Goal: Task Accomplishment & Management: Use online tool/utility

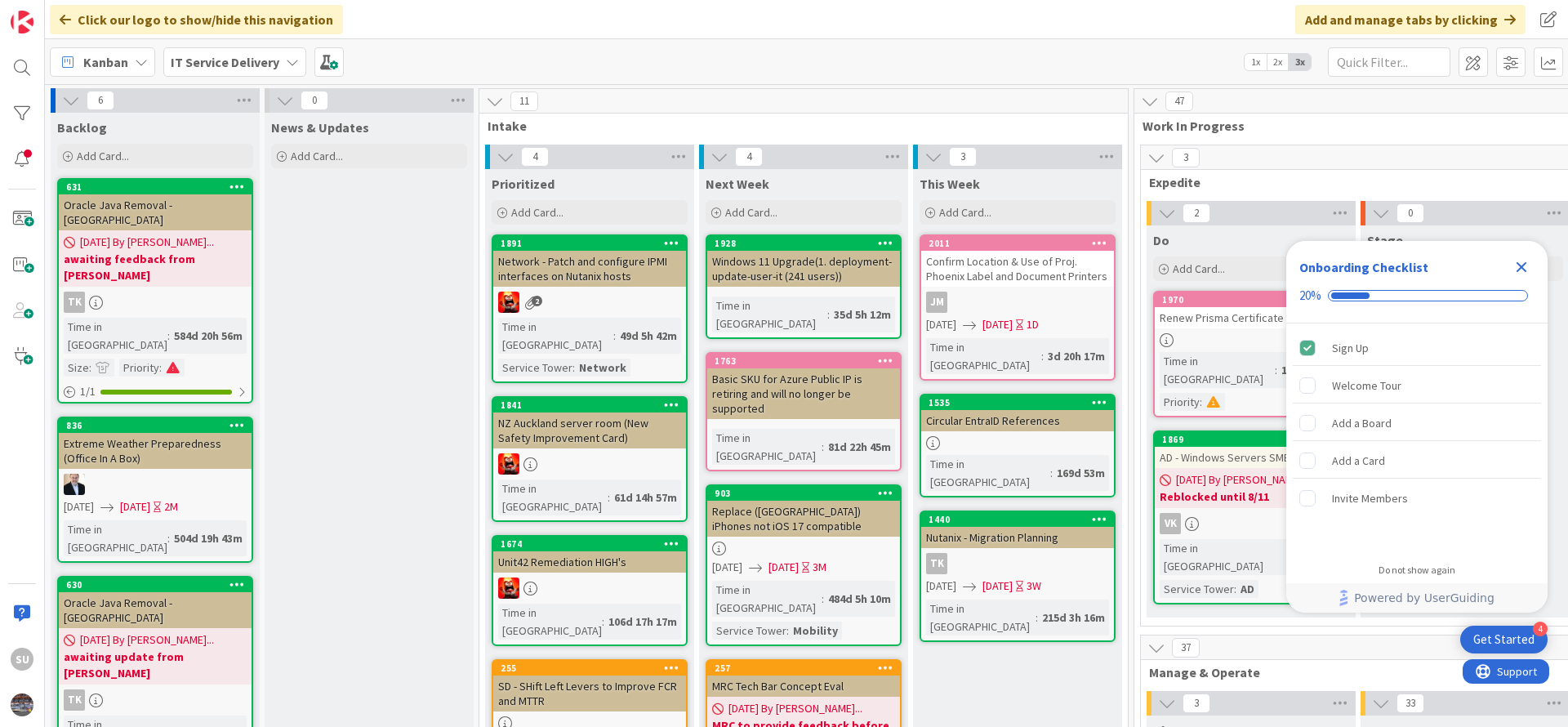
click at [1526, 272] on icon "Close Checklist" at bounding box center [1521, 267] width 19 height 19
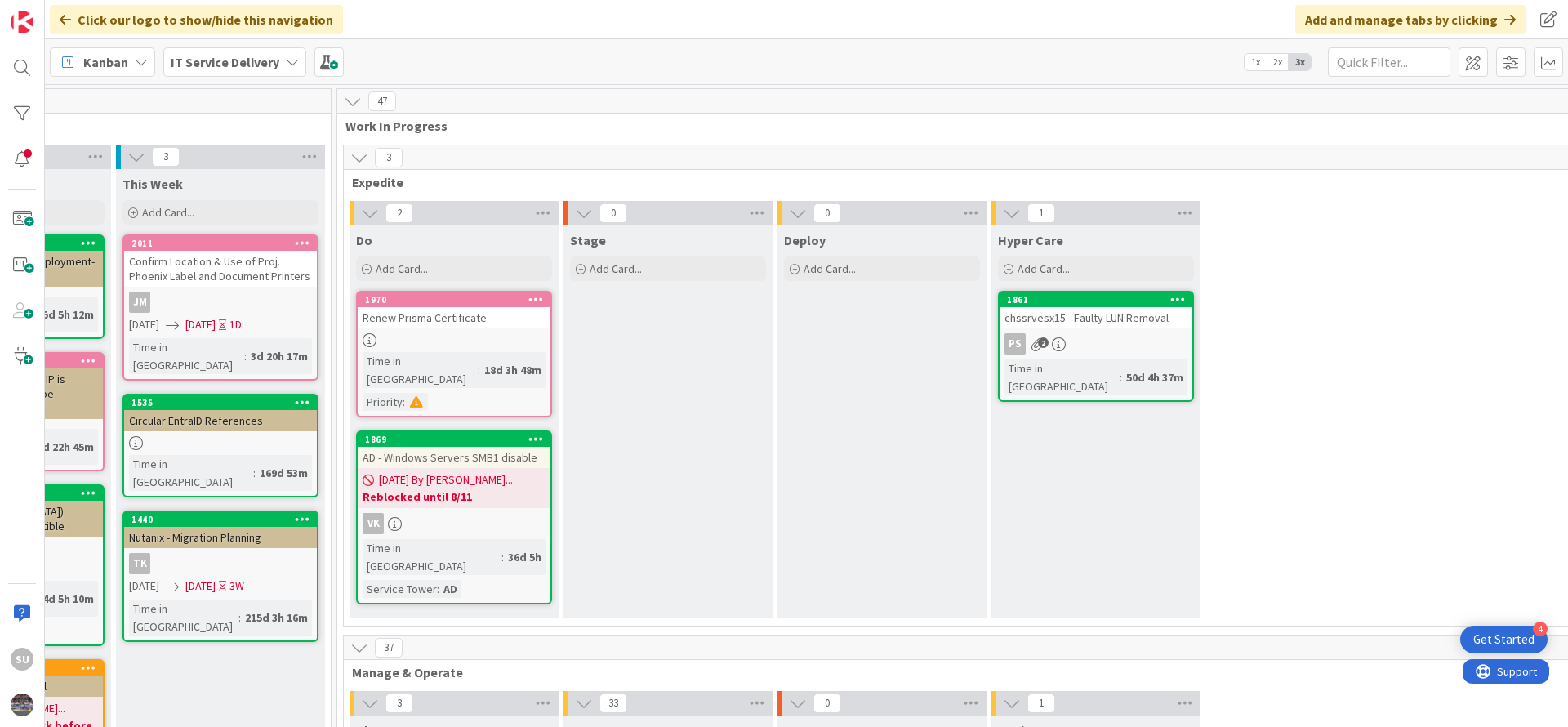
scroll to position [0, 830]
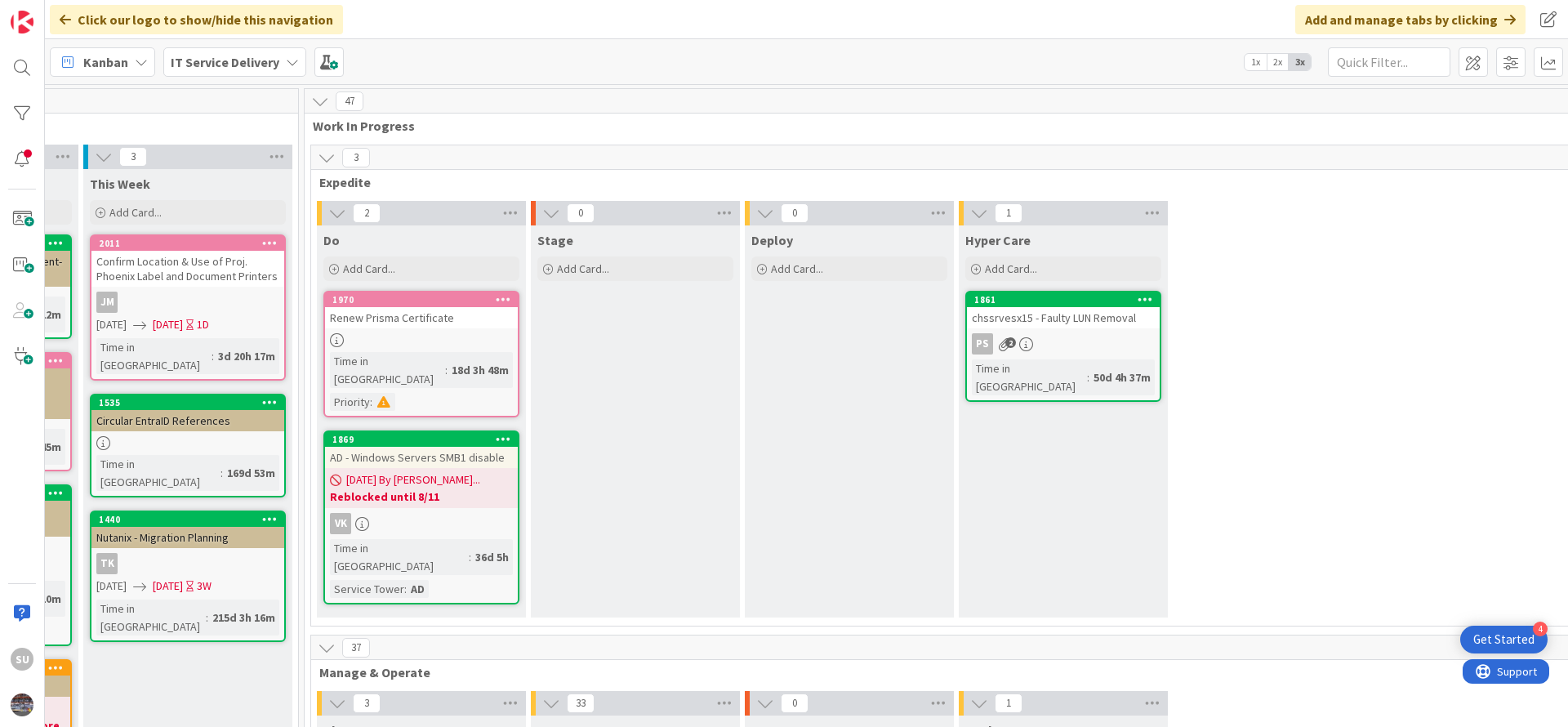
click at [1087, 348] on div "PS 2" at bounding box center [1063, 344] width 193 height 21
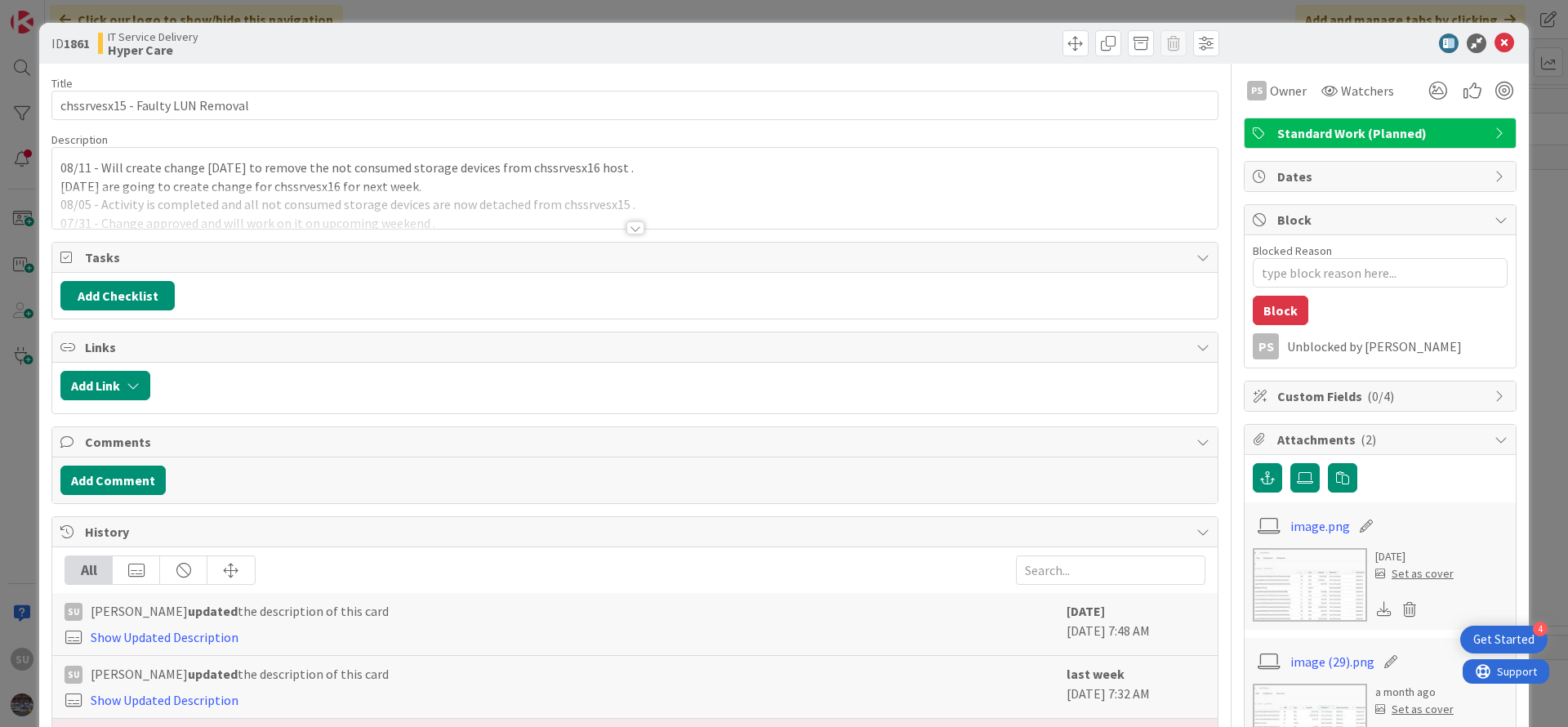
type textarea "x"
click at [632, 226] on div at bounding box center [636, 227] width 18 height 13
